Goal: Navigation & Orientation: Find specific page/section

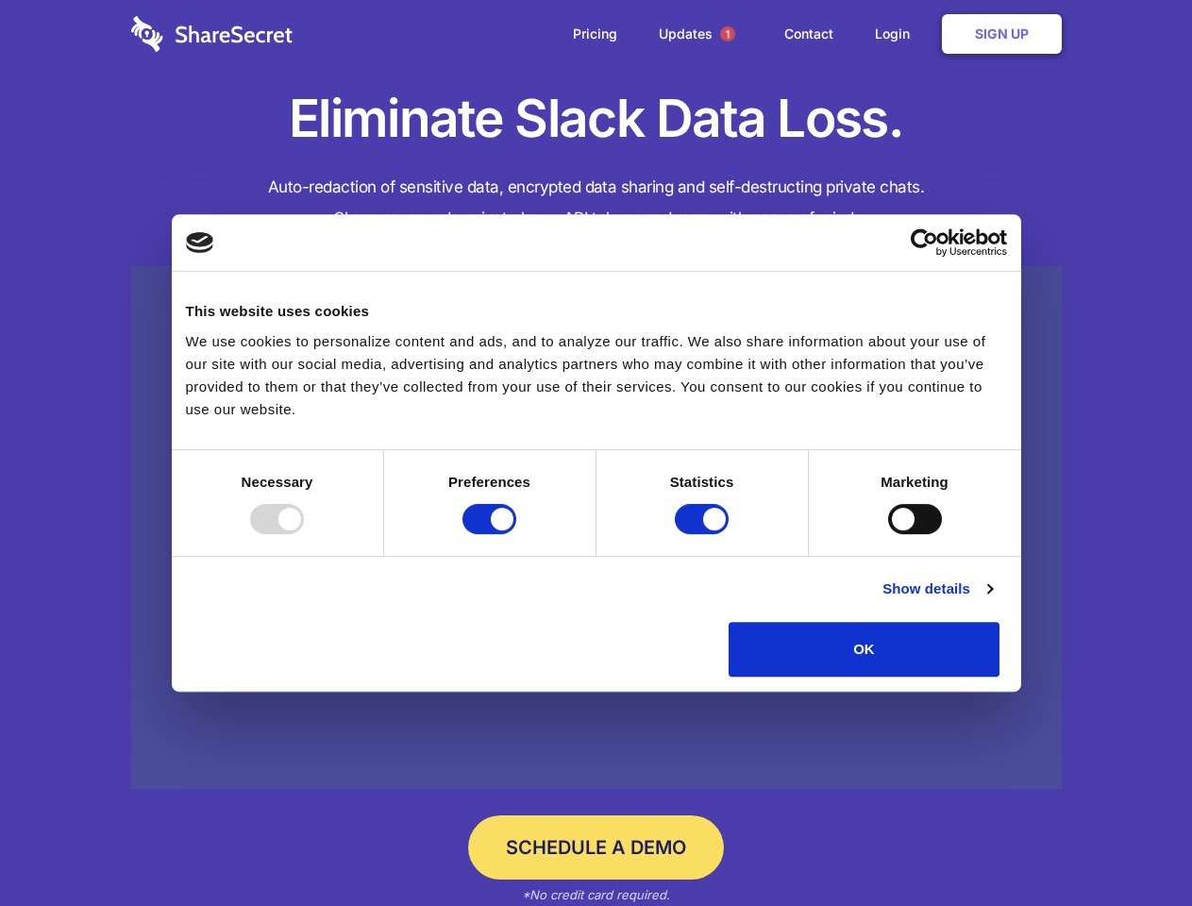
click at [304, 534] on div at bounding box center [277, 519] width 54 height 30
click at [516, 534] on input "Preferences" at bounding box center [489, 519] width 54 height 30
checkbox input "false"
click at [704, 534] on input "Statistics" at bounding box center [702, 519] width 54 height 30
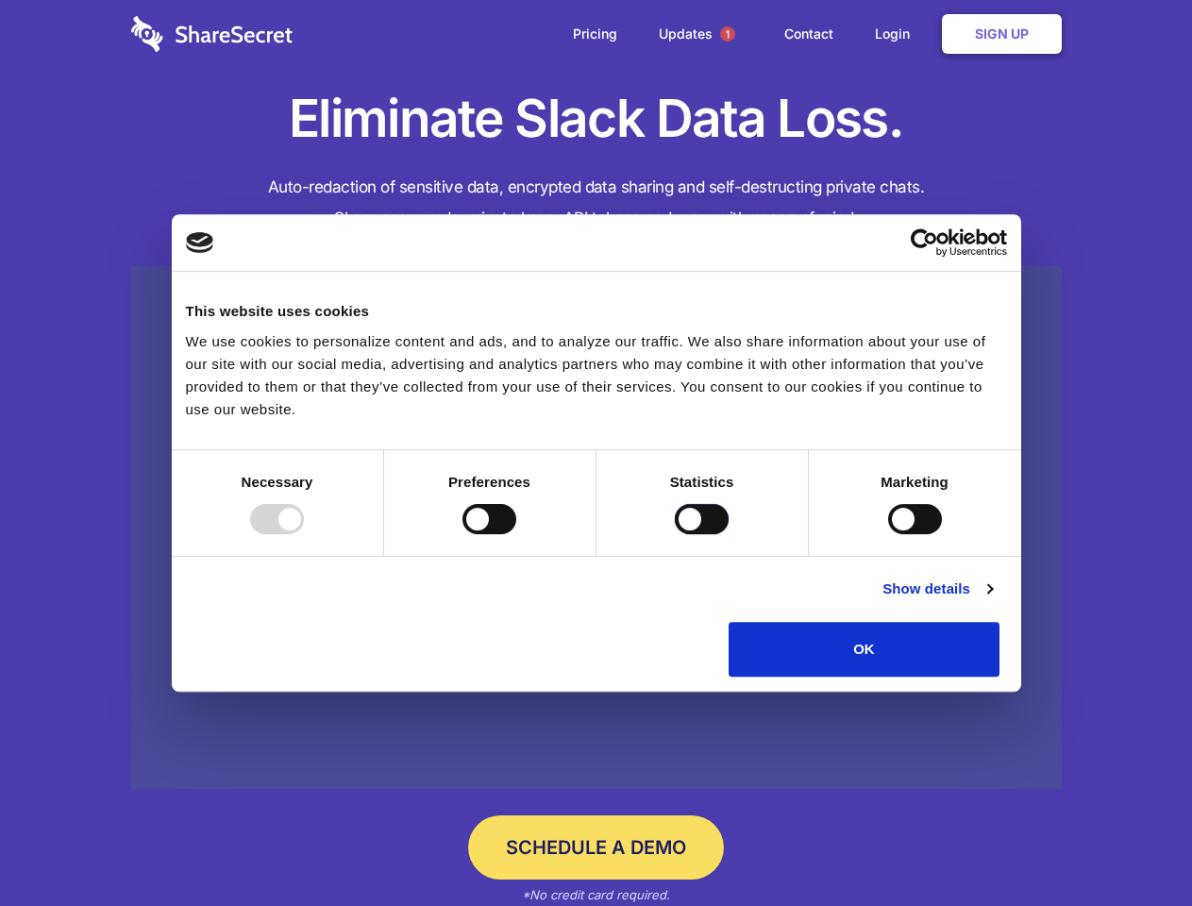
checkbox input "false"
click at [888, 534] on input "Marketing" at bounding box center [915, 519] width 54 height 30
checkbox input "true"
click at [992, 600] on link "Show details" at bounding box center [936, 588] width 109 height 23
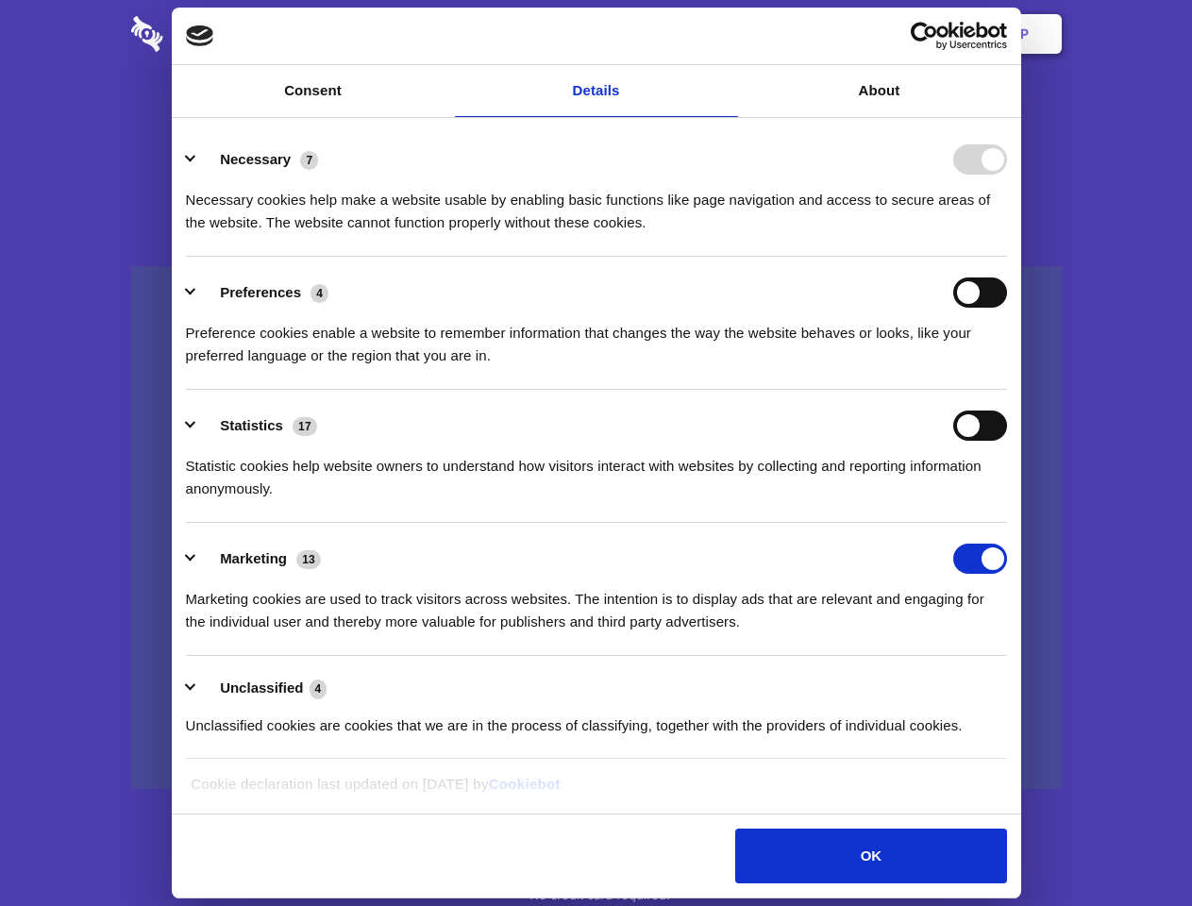
click at [1007, 257] on li "Necessary 7 Necessary cookies help make a website usable by enabling basic func…" at bounding box center [596, 190] width 821 height 133
click at [726, 34] on span "1" at bounding box center [727, 33] width 15 height 15
